Goal: Transaction & Acquisition: Purchase product/service

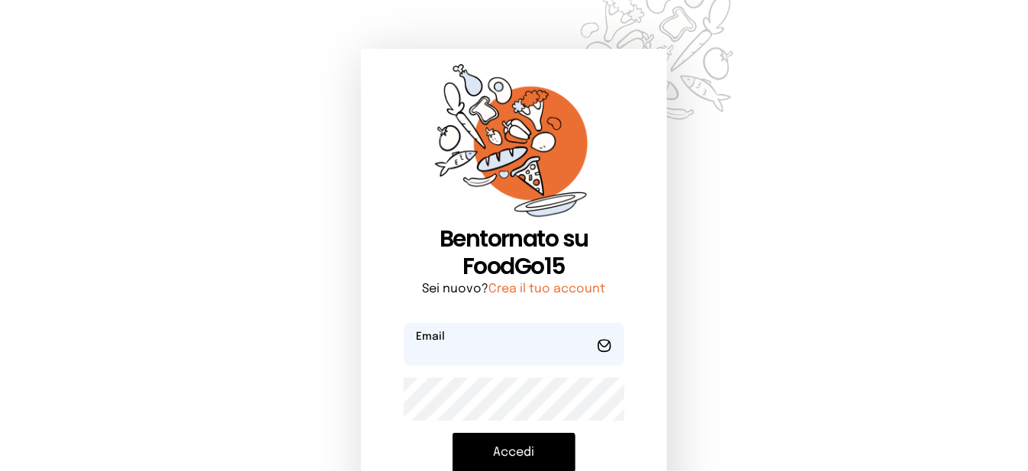
type input "**********"
click at [552, 456] on button "Accedi" at bounding box center [513, 453] width 123 height 40
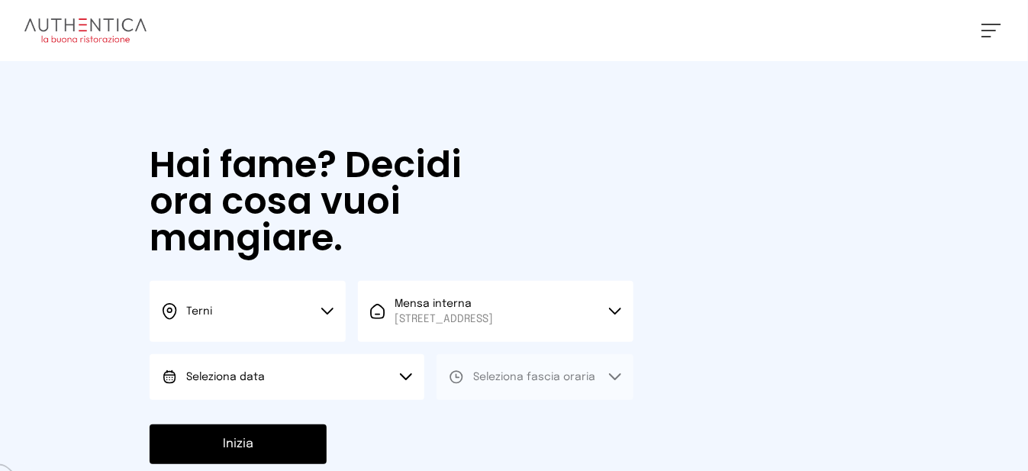
click at [281, 396] on button "Seleziona data" at bounding box center [287, 377] width 275 height 46
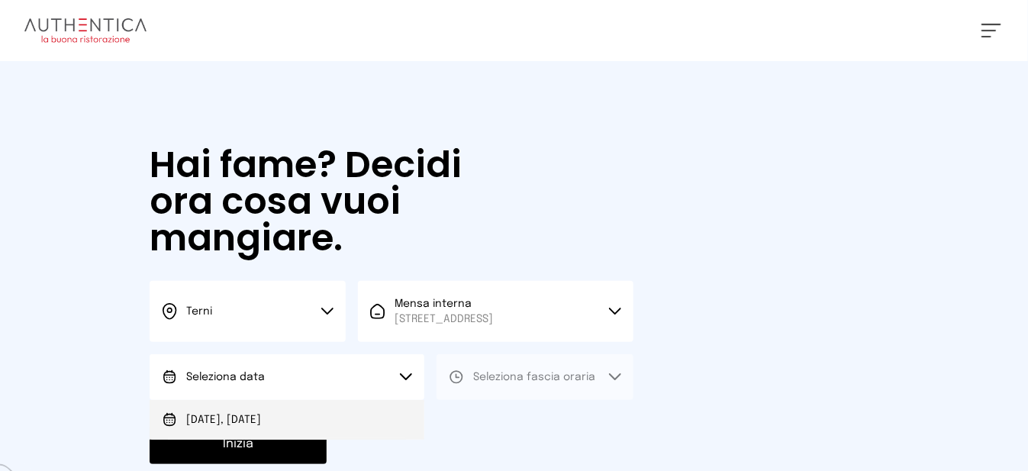
click at [305, 426] on li "[DATE], [DATE]" at bounding box center [287, 420] width 275 height 40
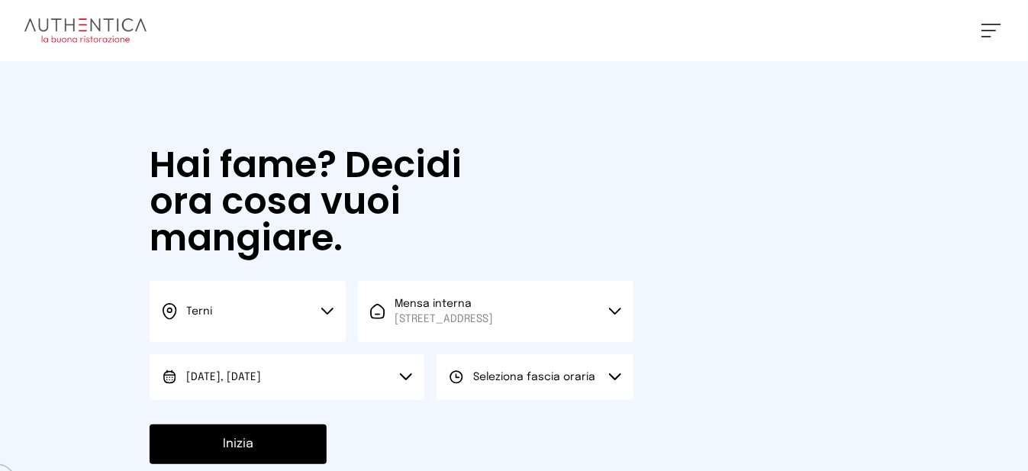
click at [615, 400] on button "Seleziona fascia oraria" at bounding box center [534, 377] width 196 height 46
click at [595, 439] on li "Pranzo" at bounding box center [534, 420] width 196 height 40
click at [266, 454] on button "Inizia" at bounding box center [238, 444] width 177 height 40
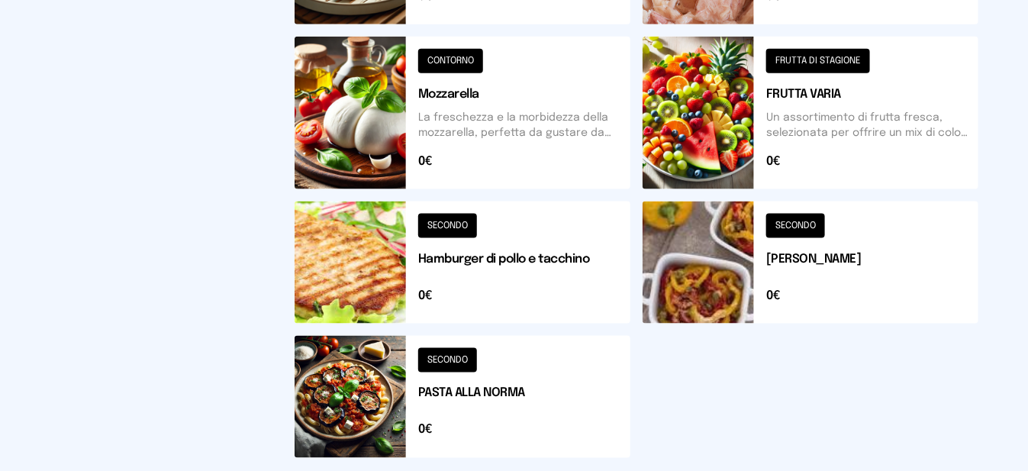
scroll to position [381, 0]
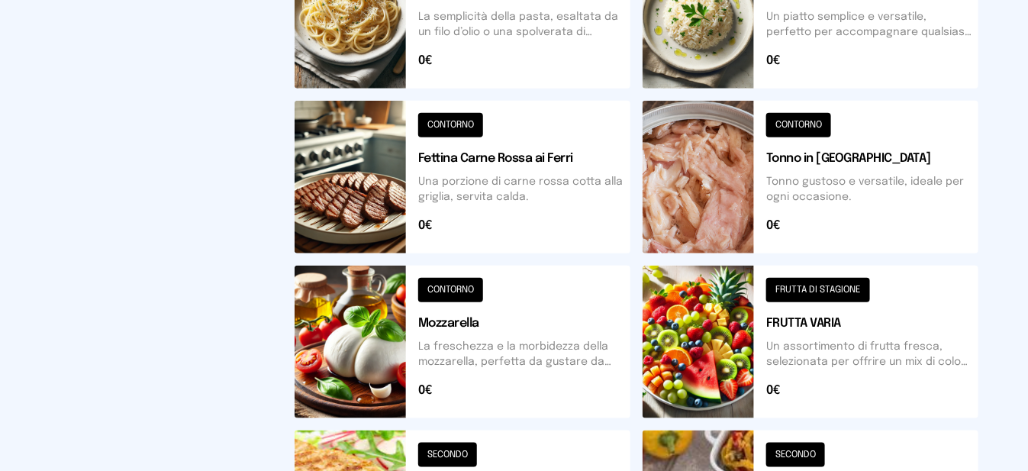
click at [372, 367] on button at bounding box center [463, 342] width 336 height 153
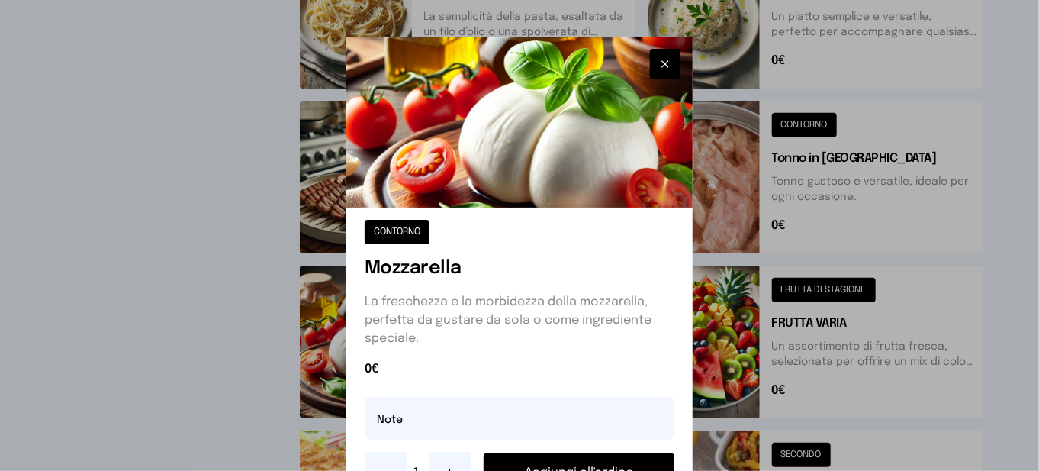
click at [638, 464] on button "Aggiungi all'ordine" at bounding box center [579, 473] width 191 height 40
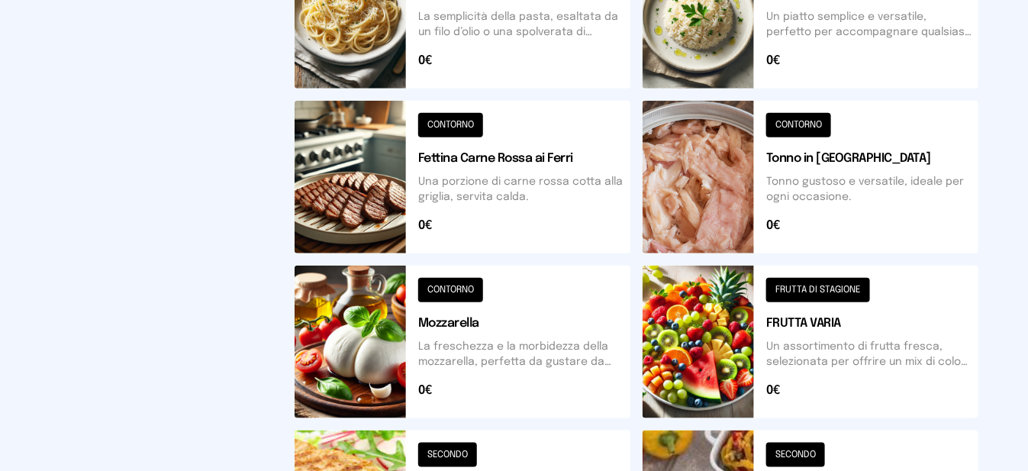
scroll to position [76, 0]
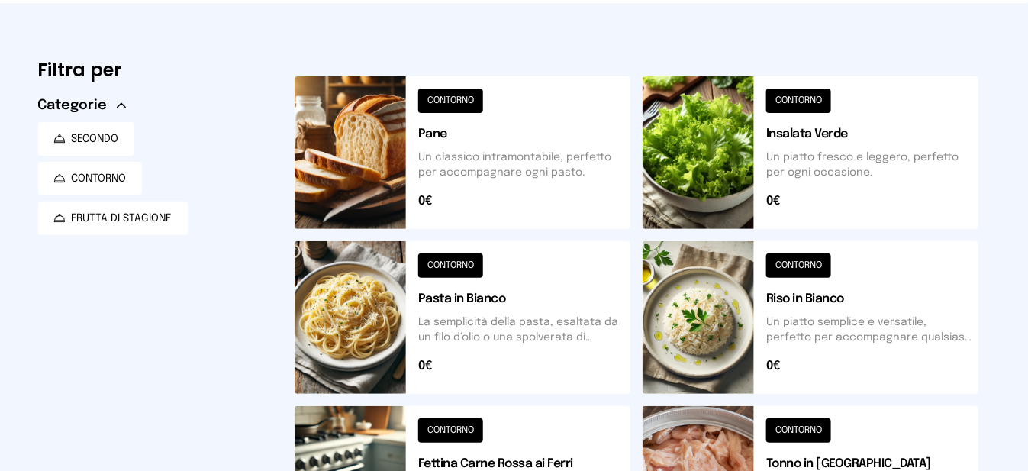
click at [727, 139] on button at bounding box center [810, 152] width 336 height 153
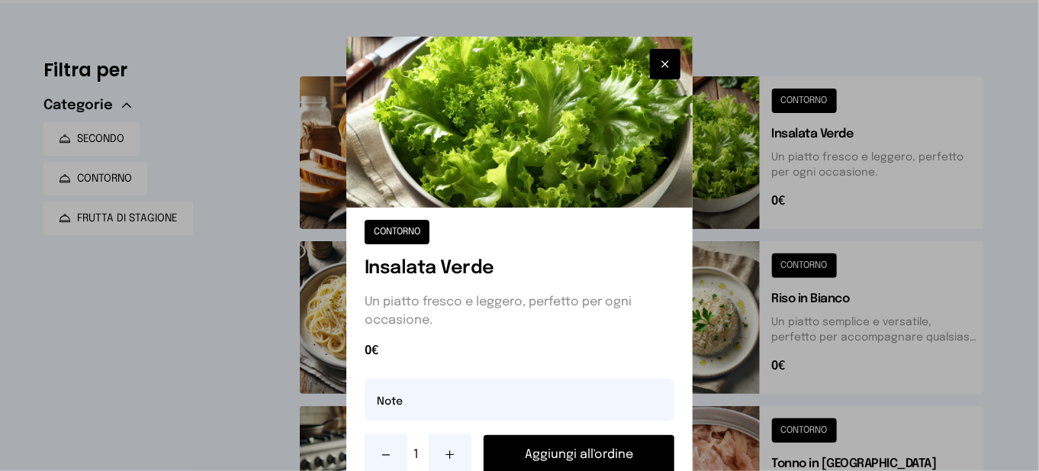
click at [623, 458] on button "Aggiungi all'ordine" at bounding box center [579, 455] width 191 height 40
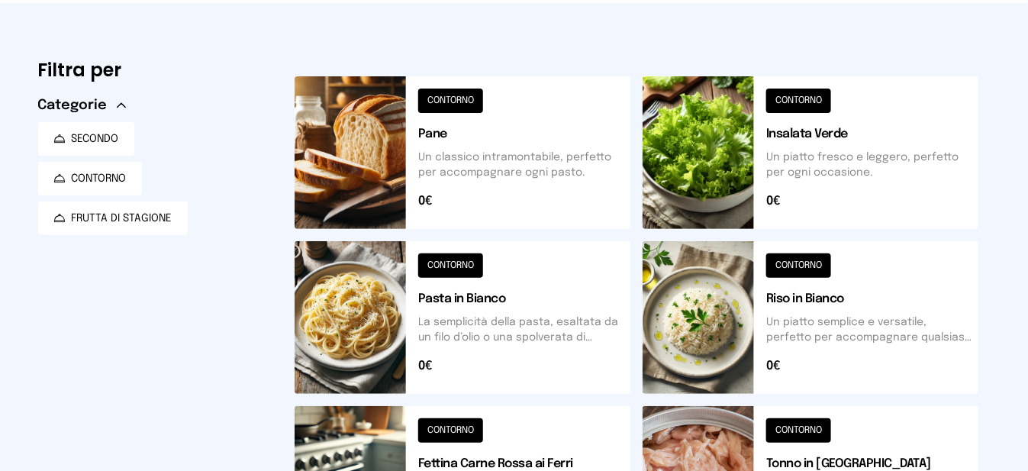
click at [369, 140] on button at bounding box center [463, 152] width 336 height 153
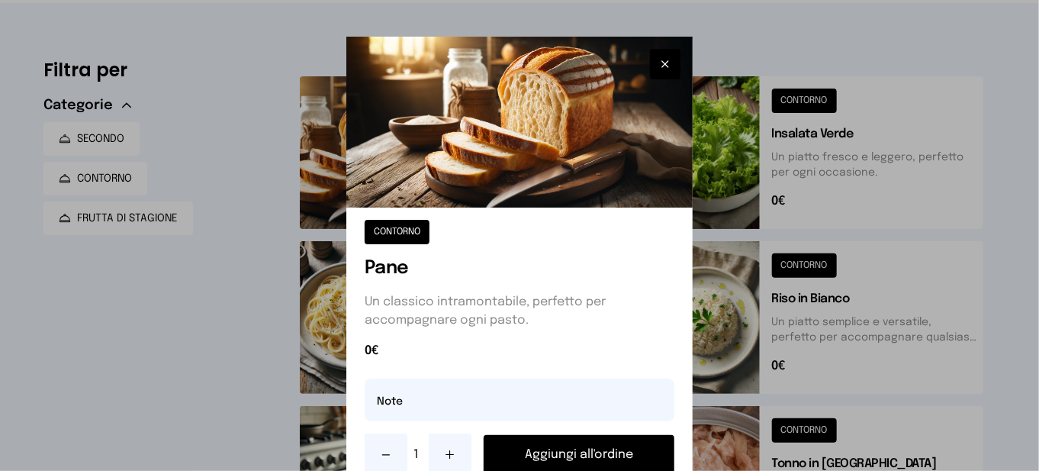
click at [600, 453] on button "Aggiungi all'ordine" at bounding box center [579, 455] width 191 height 40
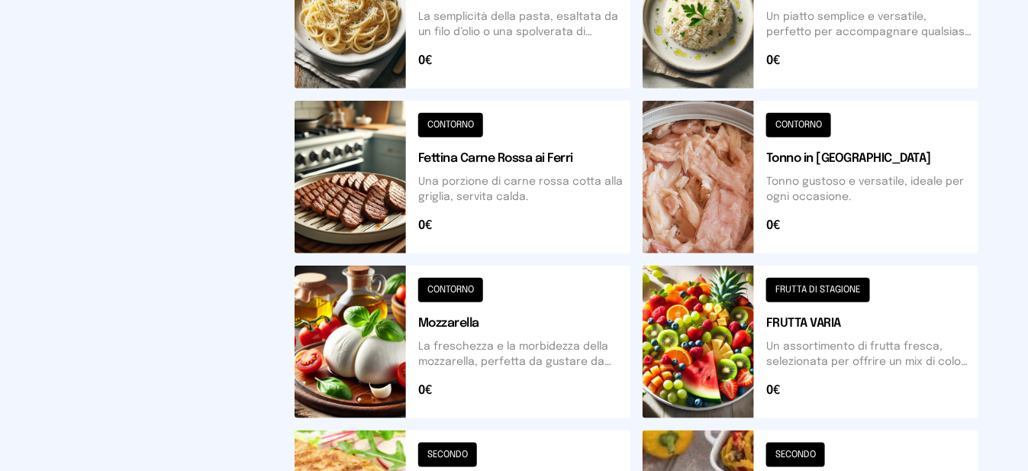
scroll to position [458, 0]
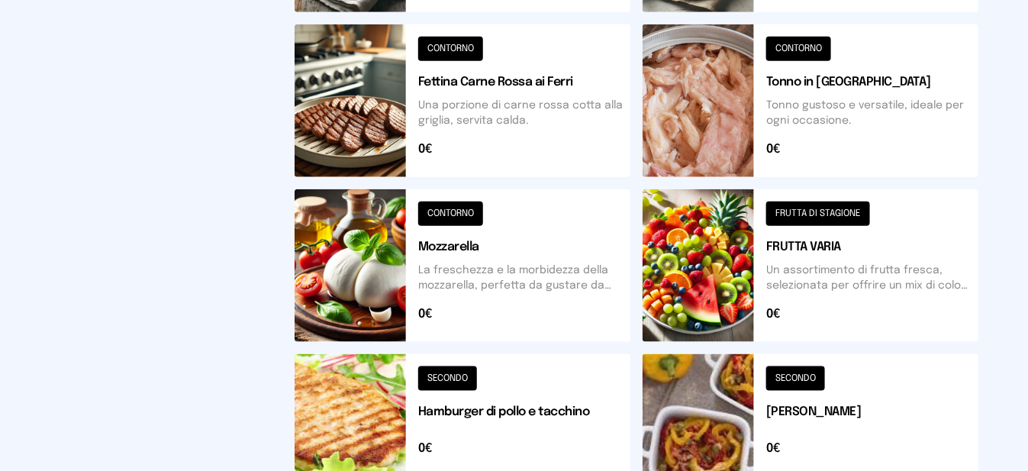
click at [727, 287] on button at bounding box center [810, 265] width 336 height 153
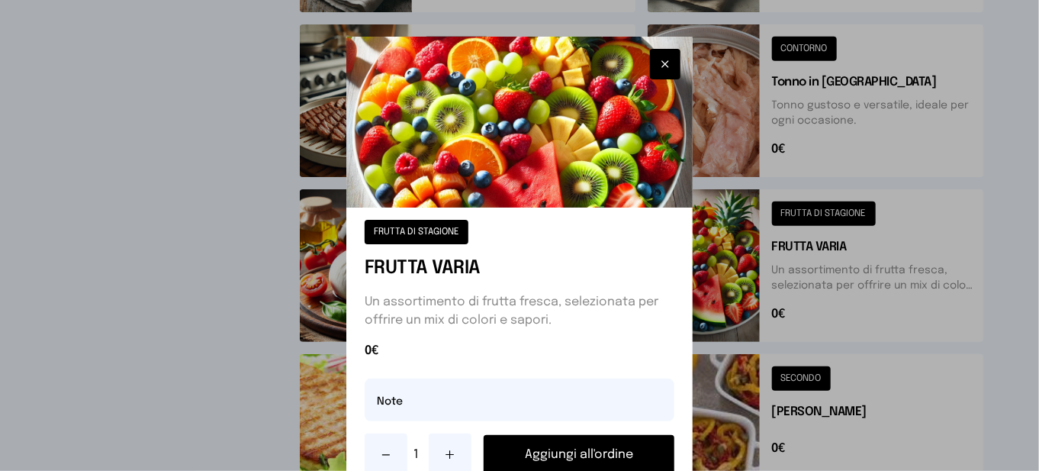
click at [603, 453] on button "Aggiungi all'ordine" at bounding box center [579, 455] width 191 height 40
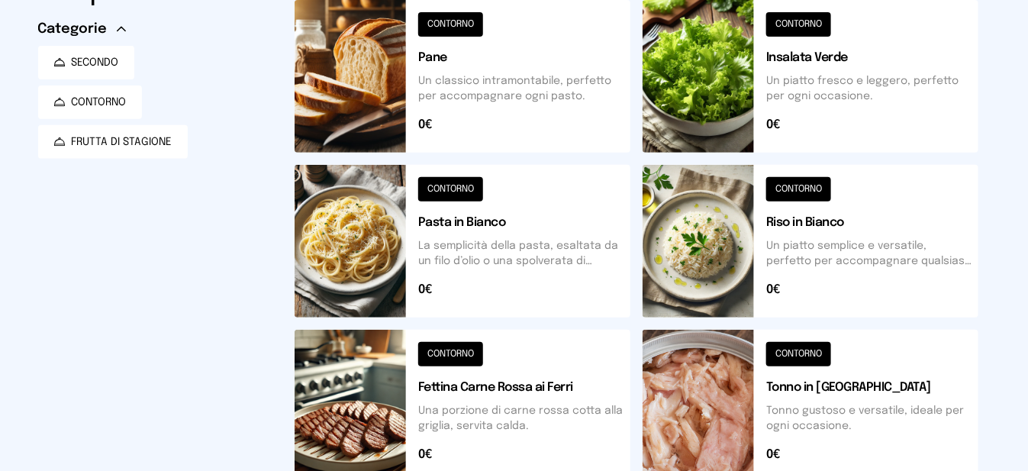
scroll to position [0, 0]
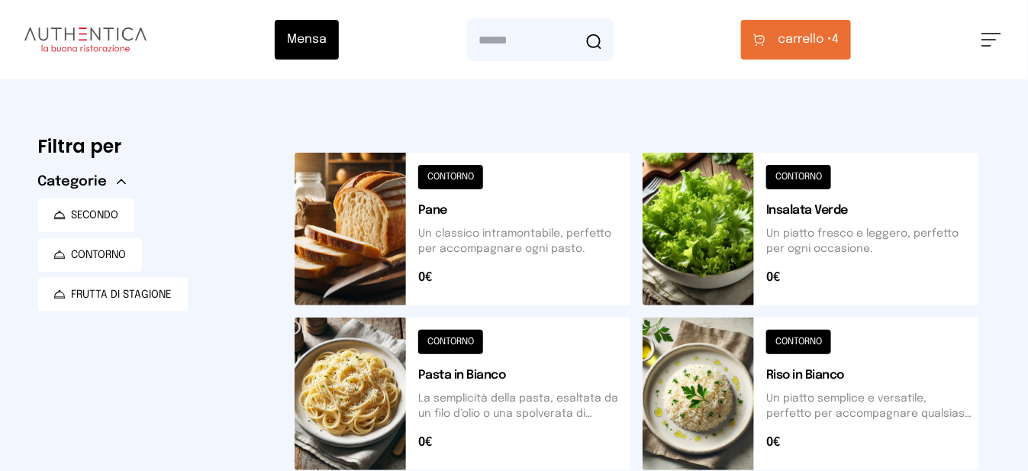
click at [848, 55] on button "carrello • 4" at bounding box center [796, 40] width 110 height 40
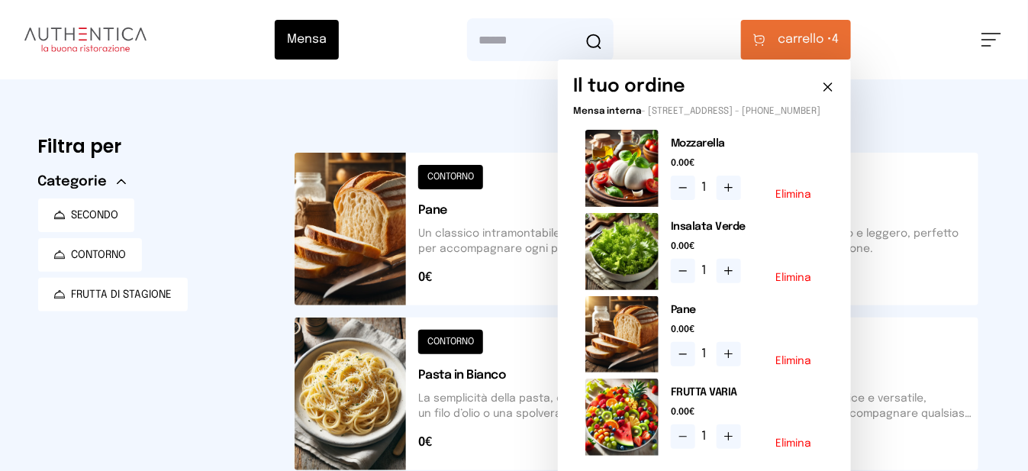
scroll to position [381, 0]
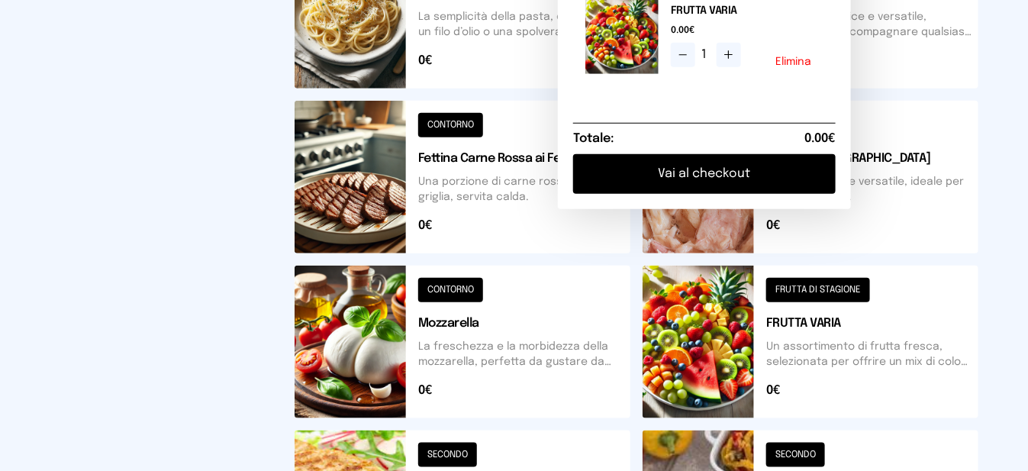
click at [776, 194] on button "Vai al checkout" at bounding box center [704, 174] width 262 height 40
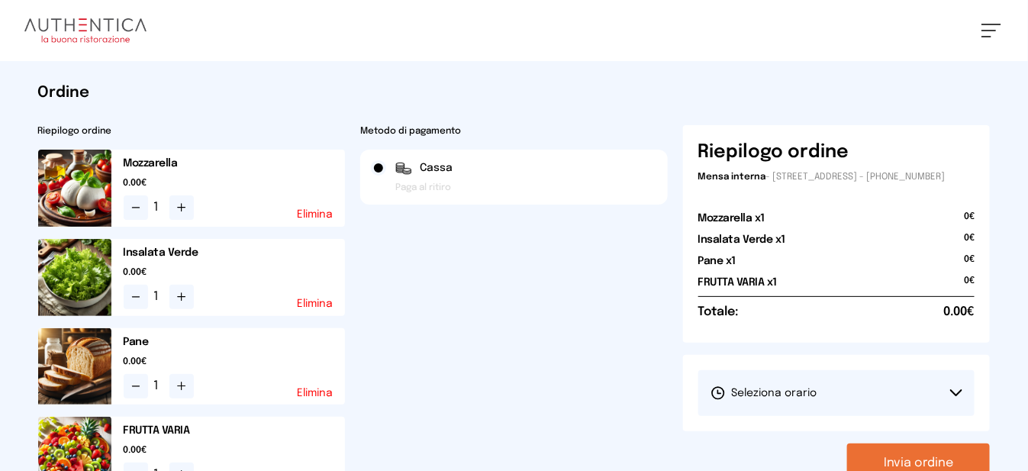
click at [784, 413] on button "Seleziona orario" at bounding box center [836, 393] width 277 height 46
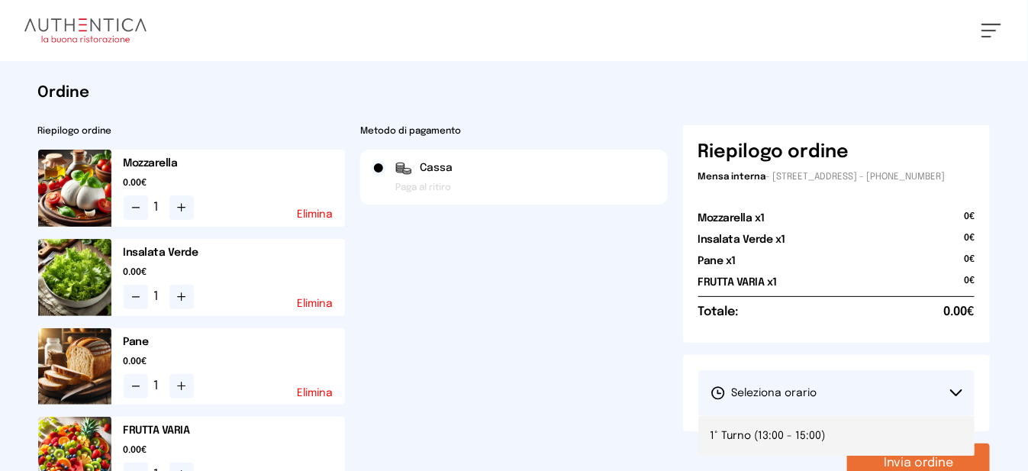
click at [790, 438] on li "1° Turno (13:00 - 15:00)" at bounding box center [836, 436] width 277 height 40
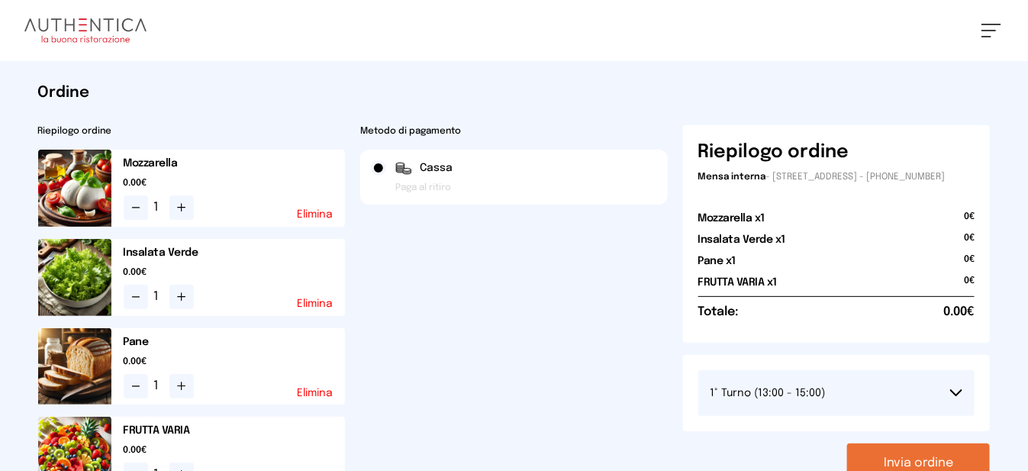
click at [900, 464] on button "Invia ordine" at bounding box center [918, 463] width 143 height 40
